Goal: Information Seeking & Learning: Learn about a topic

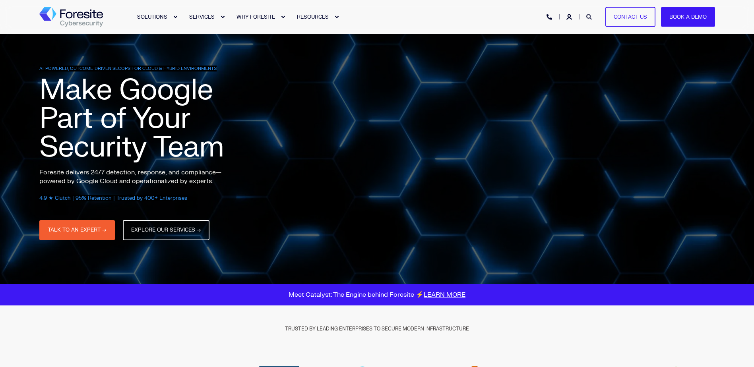
click at [590, 17] on icon "Open Search" at bounding box center [590, 17] width 6 height 6
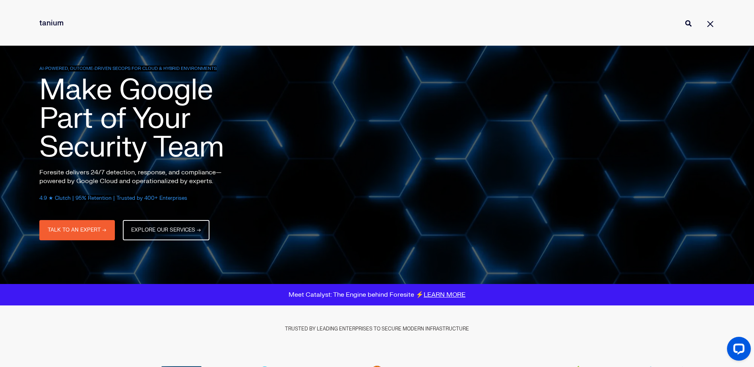
type input "tanium"
click at [684, 19] on button "Perform Search" at bounding box center [689, 24] width 10 height 10
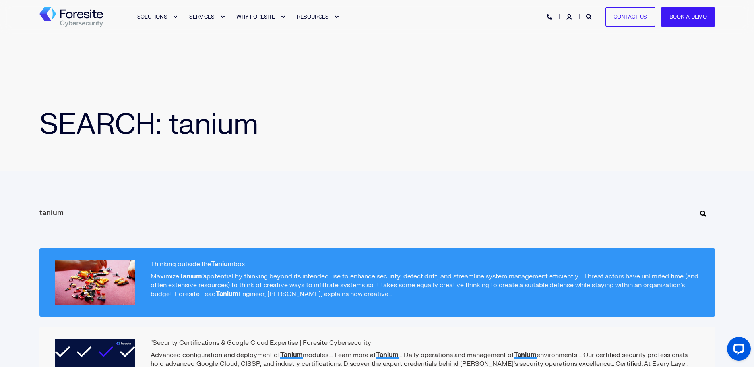
click at [204, 267] on h2 "Thinking outside the Tanium box" at bounding box center [377, 264] width 644 height 8
